Goal: Task Accomplishment & Management: Manage account settings

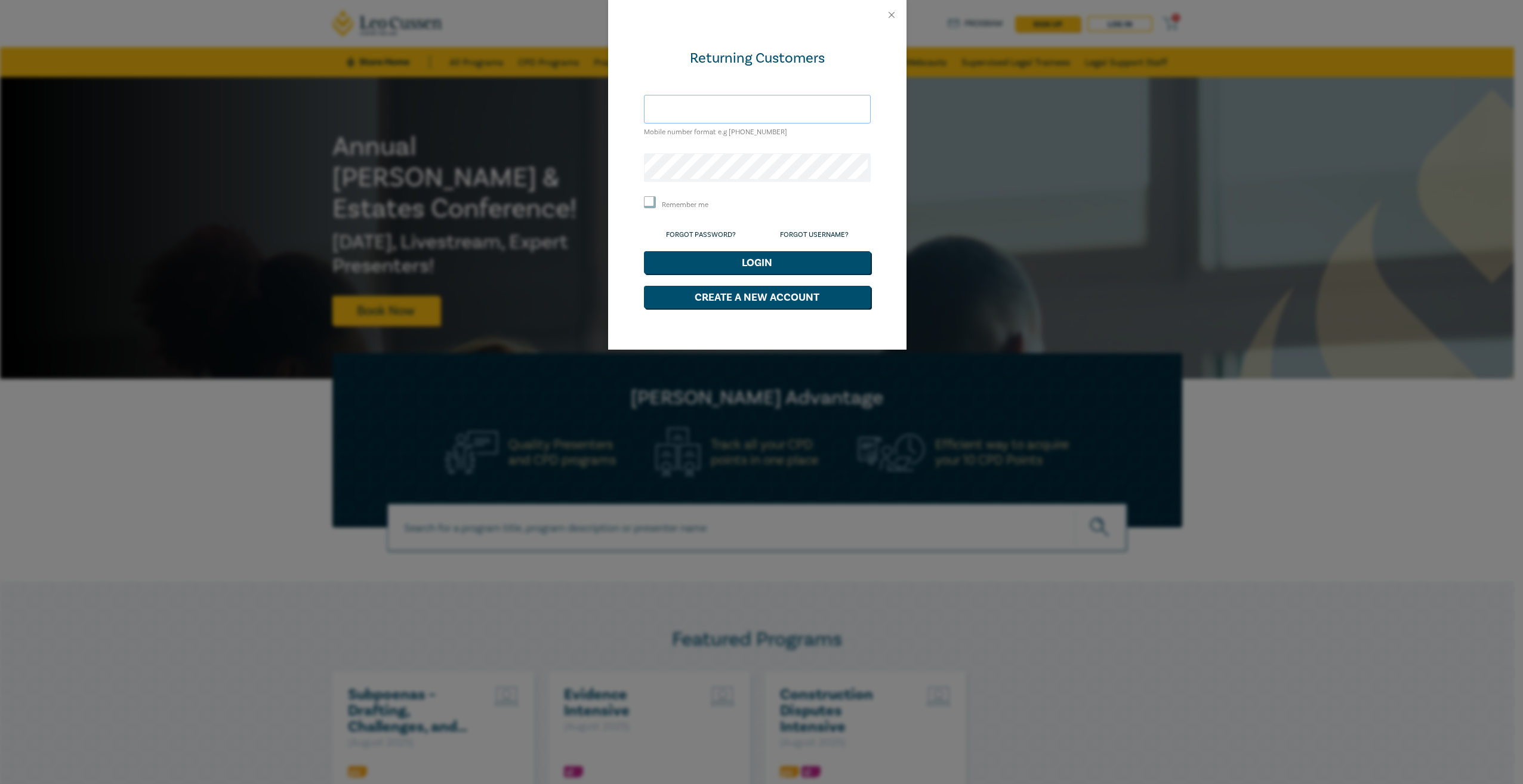
click at [713, 116] on input "text" at bounding box center [757, 109] width 227 height 29
type input "[EMAIL_ADDRESS][DOMAIN_NAME]"
click at [644, 251] on button "Login" at bounding box center [757, 263] width 227 height 23
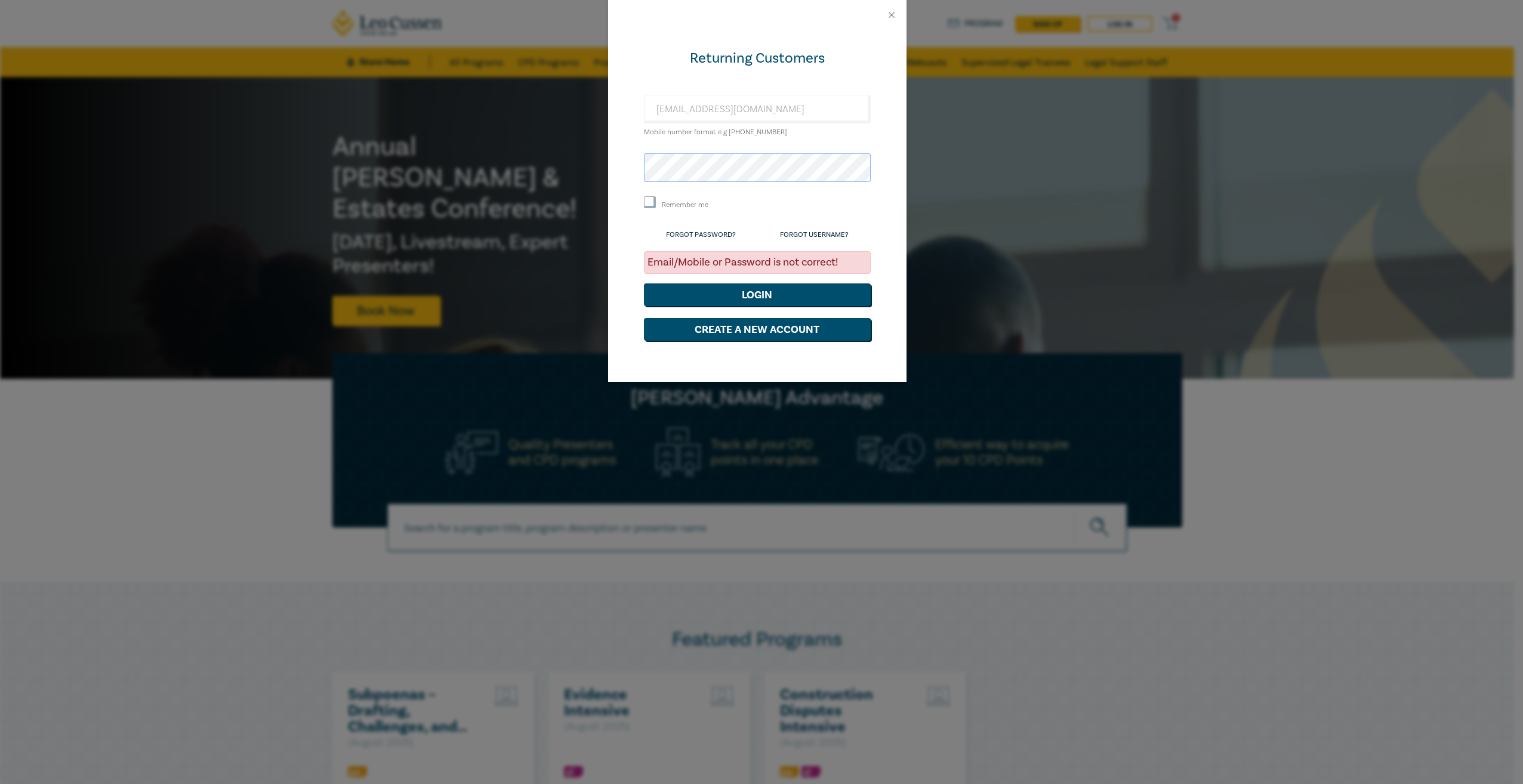
click at [530, 173] on div "Returning Customers [EMAIL_ADDRESS][DOMAIN_NAME] Mobile number format e.g [PHON…" at bounding box center [761, 392] width 1523 height 784
click at [644, 284] on button "Login" at bounding box center [757, 295] width 227 height 23
click at [711, 231] on link "Forgot Password?" at bounding box center [701, 235] width 70 height 9
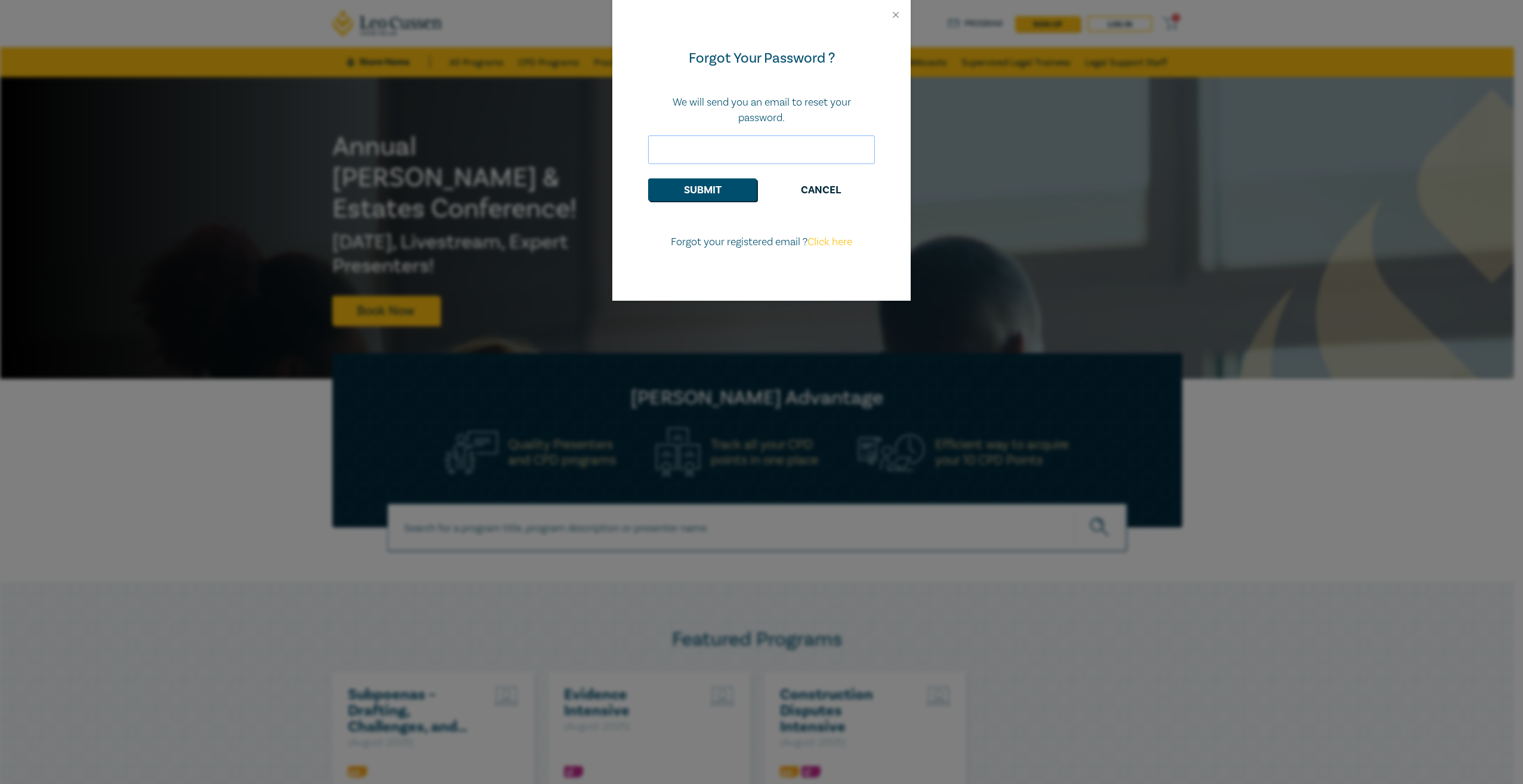
click at [683, 152] on input "email" at bounding box center [761, 149] width 227 height 29
type input "[EMAIL_ADDRESS][DOMAIN_NAME]"
click at [684, 194] on button "Submit" at bounding box center [702, 190] width 109 height 23
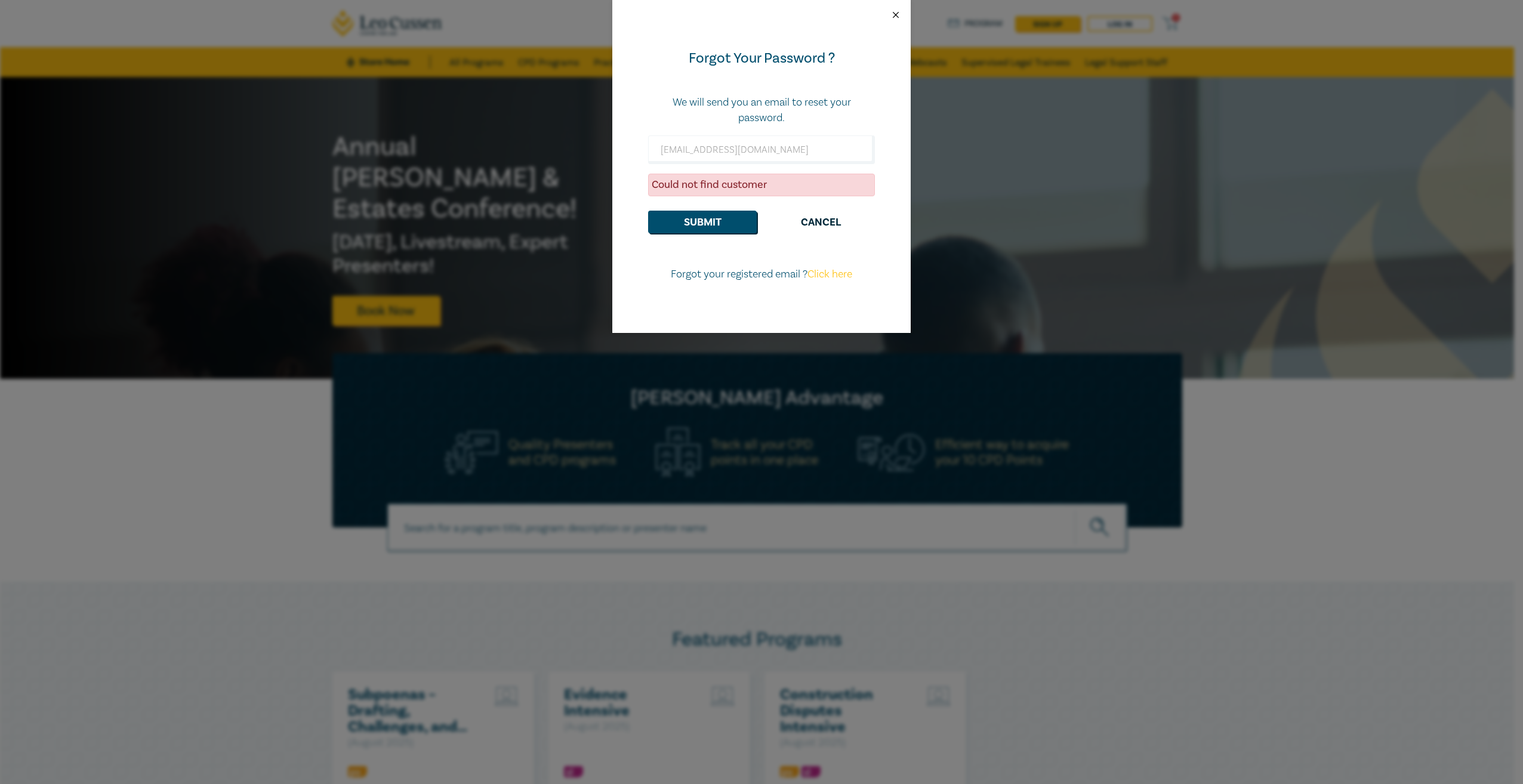
click at [893, 15] on button "Close" at bounding box center [896, 15] width 11 height 11
